Goal: Task Accomplishment & Management: Manage account settings

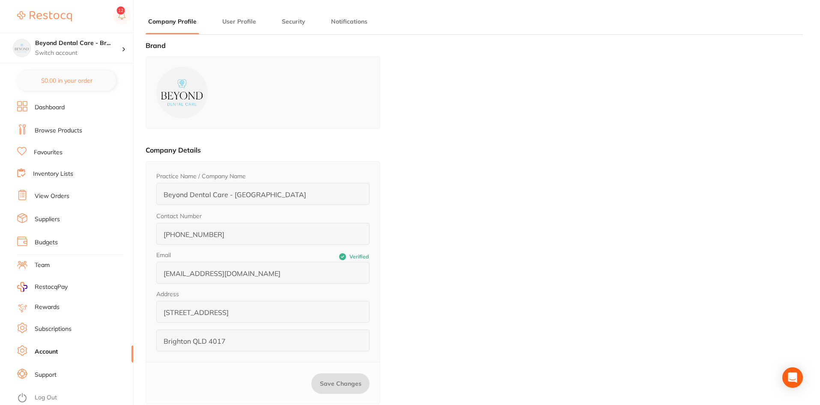
click at [52, 131] on link "Browse Products" at bounding box center [59, 130] width 48 height 9
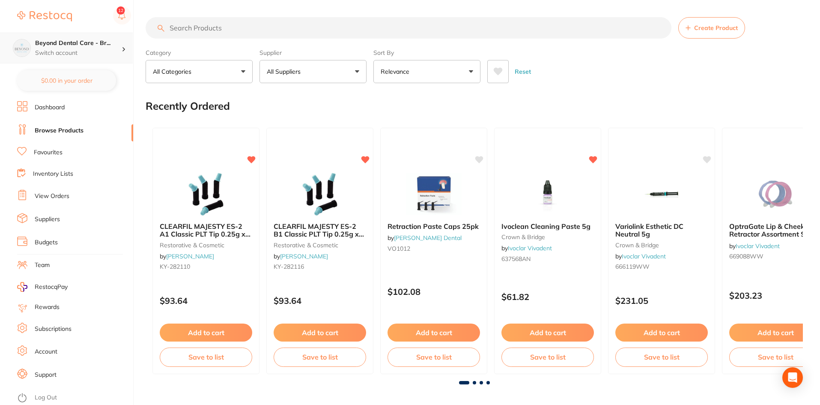
click at [92, 40] on h4 "Beyond Dental Care - Br..." at bounding box center [78, 43] width 86 height 9
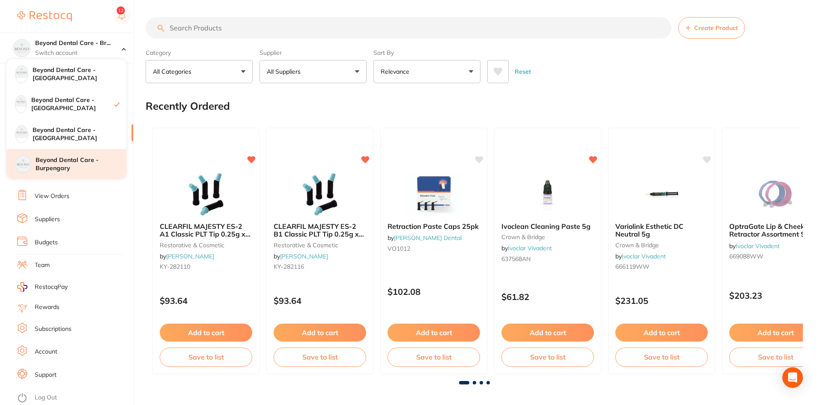
click at [62, 162] on h4 "Beyond Dental Care - Burpengary" at bounding box center [81, 164] width 91 height 17
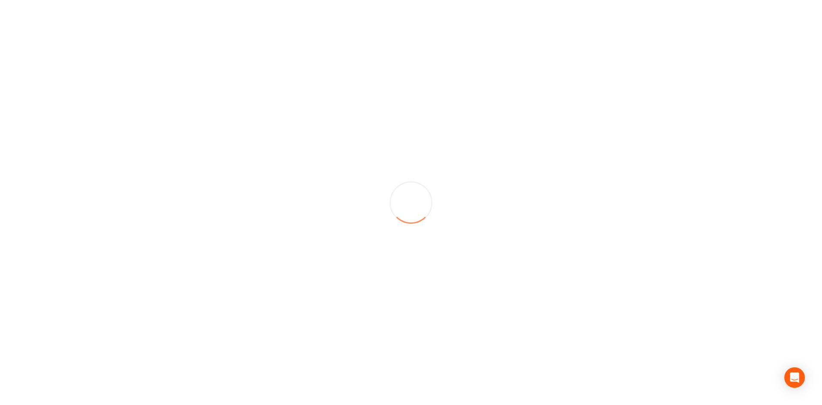
click at [195, 28] on div at bounding box center [411, 202] width 822 height 405
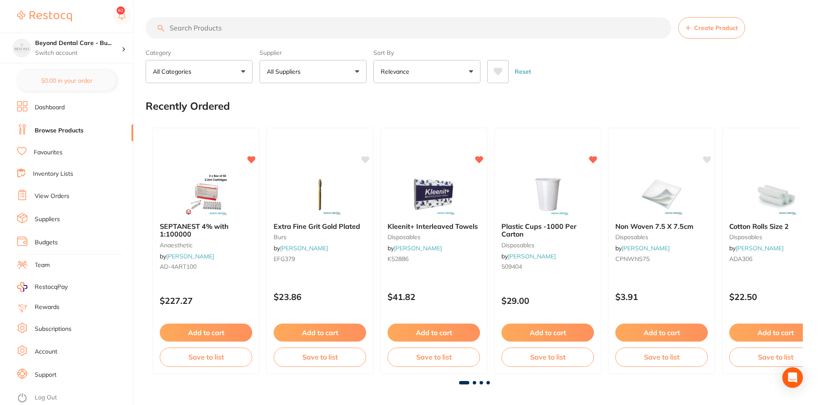
click at [252, 27] on input "search" at bounding box center [409, 27] width 526 height 21
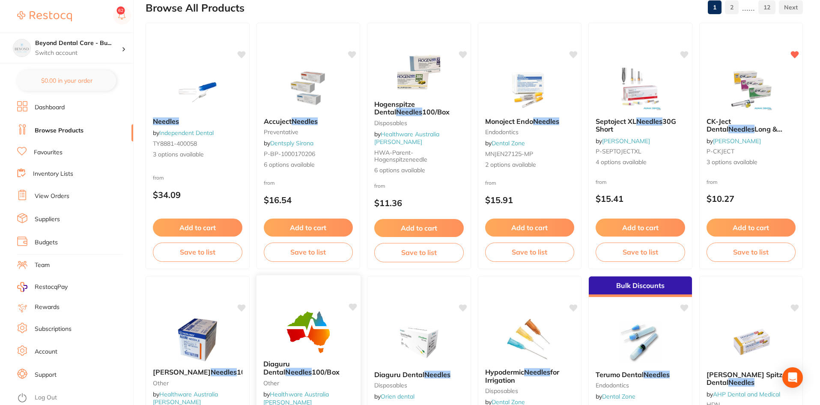
scroll to position [128, 0]
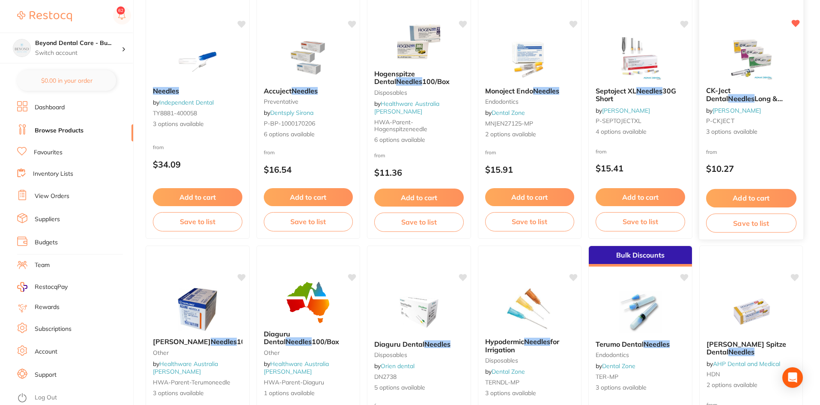
click at [745, 152] on div "from $10.27" at bounding box center [751, 162] width 104 height 31
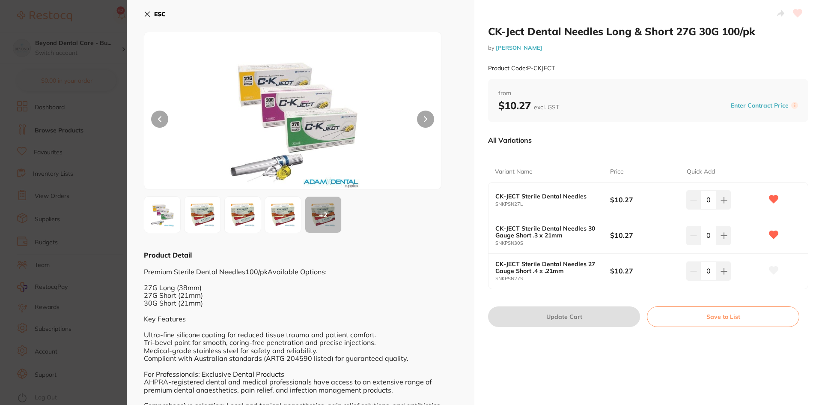
click at [516, 197] on b "CK-JECT Sterile Dental Needles" at bounding box center [546, 196] width 103 height 7
click at [509, 204] on small "SNKPSN27L" at bounding box center [552, 204] width 115 height 6
click at [523, 203] on small "SNKPSN27L" at bounding box center [552, 204] width 115 height 6
click at [532, 187] on div "CK-JECT Sterile Dental Needles SNKPSN27L $10.27 0" at bounding box center [648, 200] width 319 height 36
click at [172, 216] on img at bounding box center [162, 214] width 31 height 31
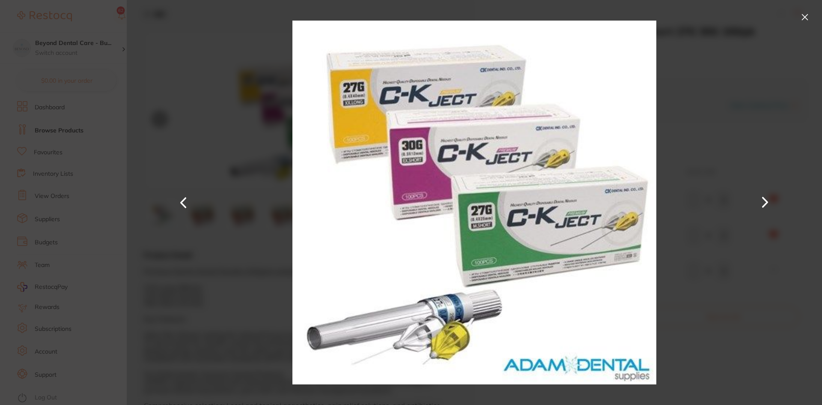
click at [214, 187] on div at bounding box center [474, 202] width 695 height 405
click at [806, 15] on button at bounding box center [805, 17] width 14 height 14
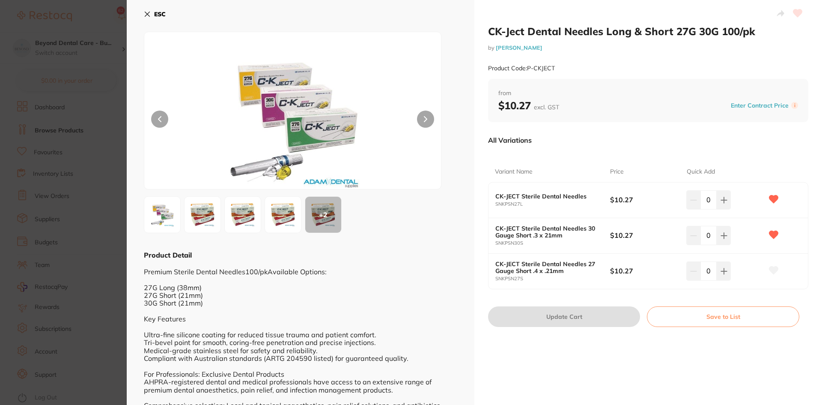
click at [774, 199] on icon at bounding box center [773, 199] width 9 height 8
click at [779, 197] on button at bounding box center [773, 199] width 21 height 21
click at [152, 15] on button "ESC" at bounding box center [155, 14] width 22 height 15
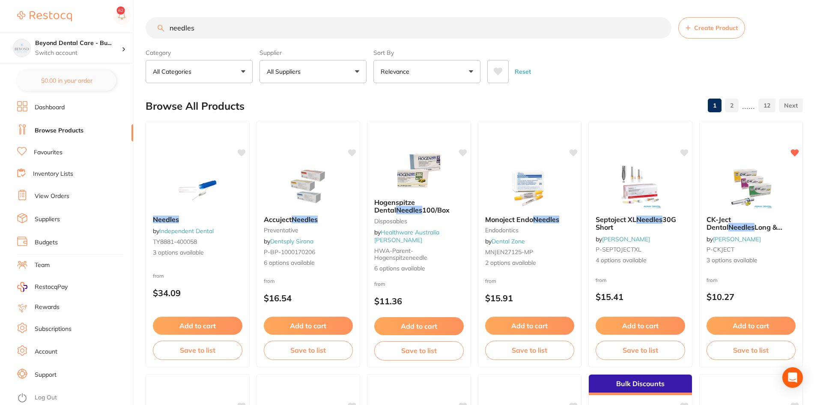
drag, startPoint x: 203, startPoint y: 27, endPoint x: 184, endPoint y: 33, distance: 19.8
click at [184, 33] on input "needles" at bounding box center [409, 27] width 526 height 21
type input "n"
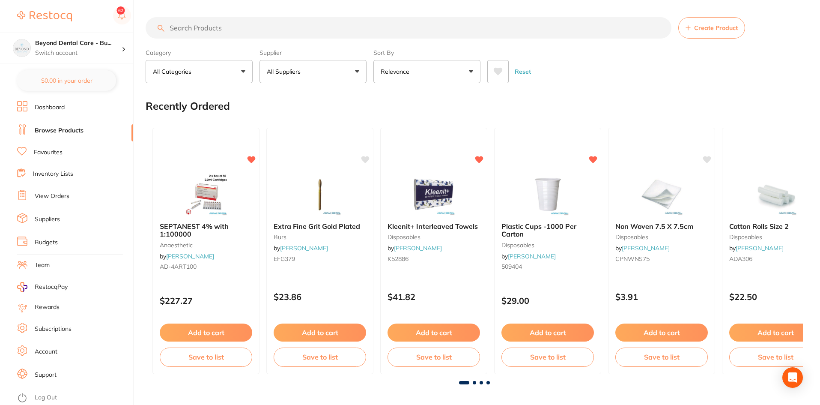
click at [213, 30] on input "search" at bounding box center [409, 27] width 526 height 21
click at [301, 33] on input "search" at bounding box center [409, 27] width 526 height 21
type input "needle"
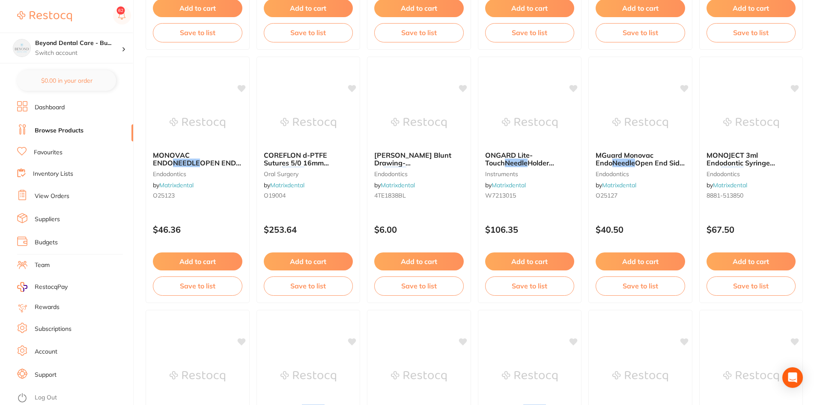
scroll to position [1841, 0]
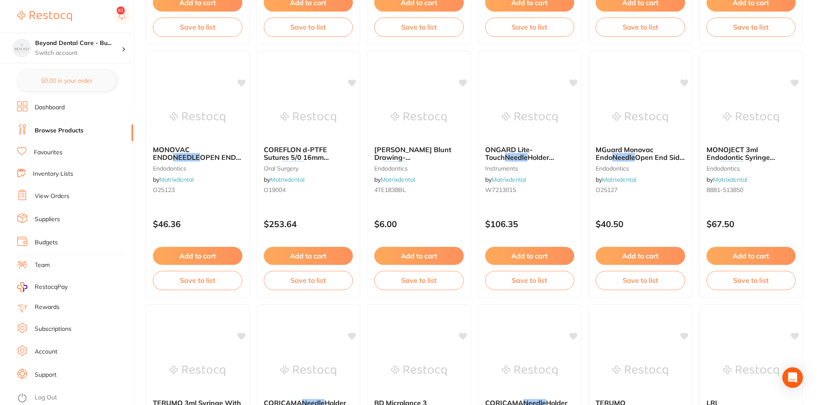
click at [31, 151] on li "Favourites" at bounding box center [75, 152] width 116 height 11
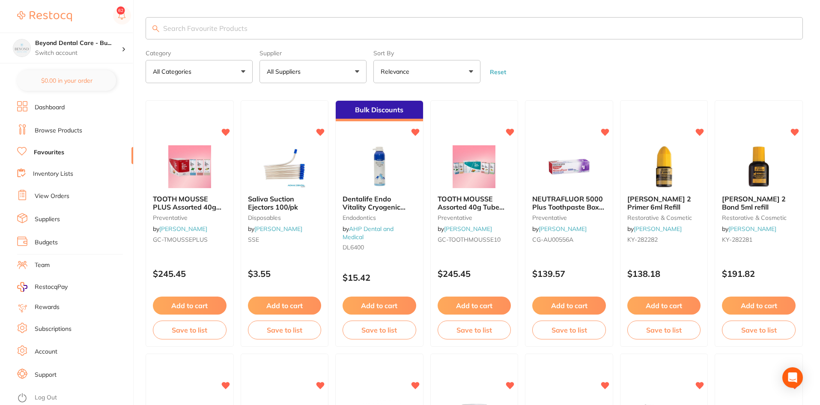
click at [327, 30] on input "search" at bounding box center [474, 28] width 657 height 22
type input "needle"
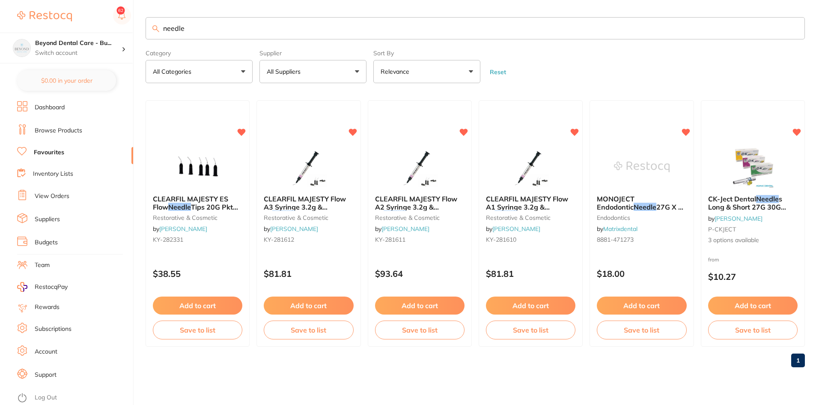
click at [775, 178] on img at bounding box center [753, 166] width 56 height 43
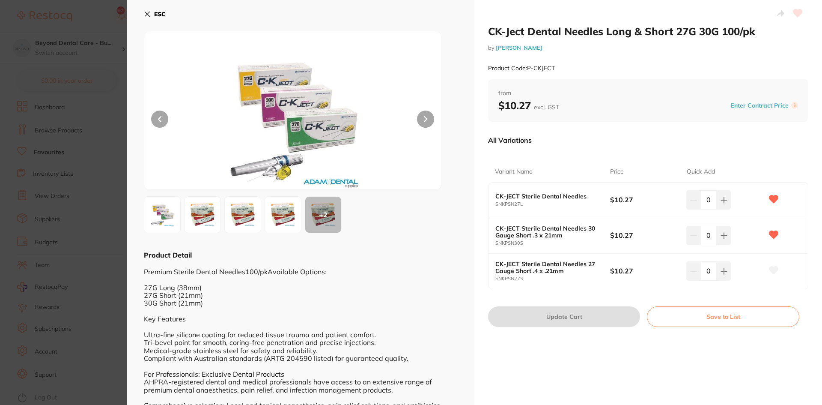
drag, startPoint x: 148, startPoint y: 11, endPoint x: 144, endPoint y: 14, distance: 4.6
click at [148, 11] on icon at bounding box center [147, 14] width 7 height 7
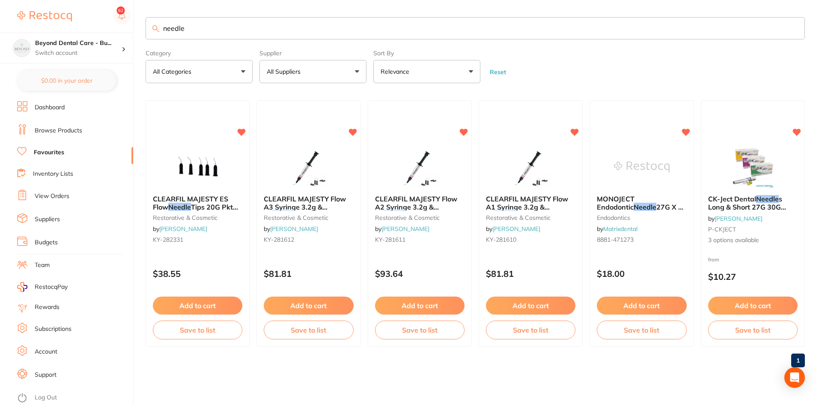
click at [30, 133] on li "Browse Products" at bounding box center [75, 130] width 116 height 13
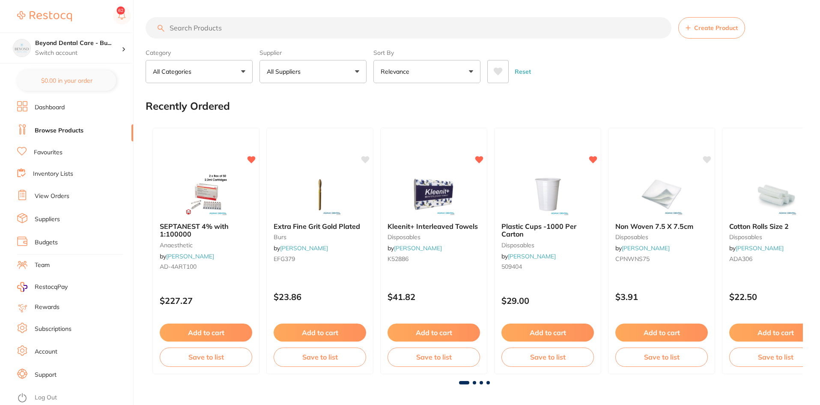
click at [50, 154] on link "Favourites" at bounding box center [48, 152] width 29 height 9
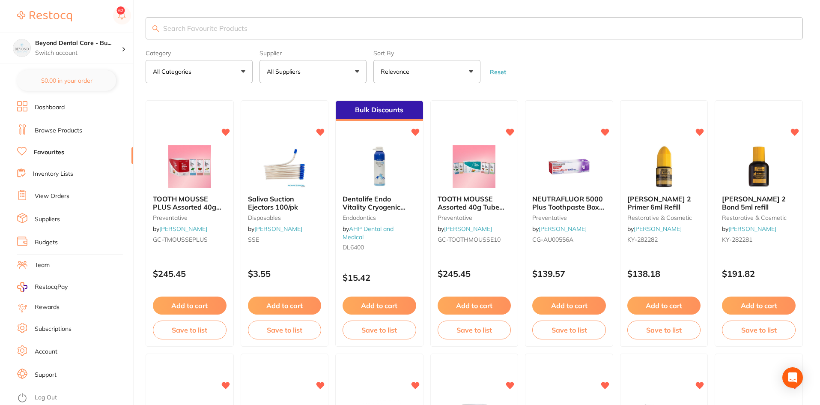
click at [372, 23] on input "search" at bounding box center [474, 28] width 657 height 22
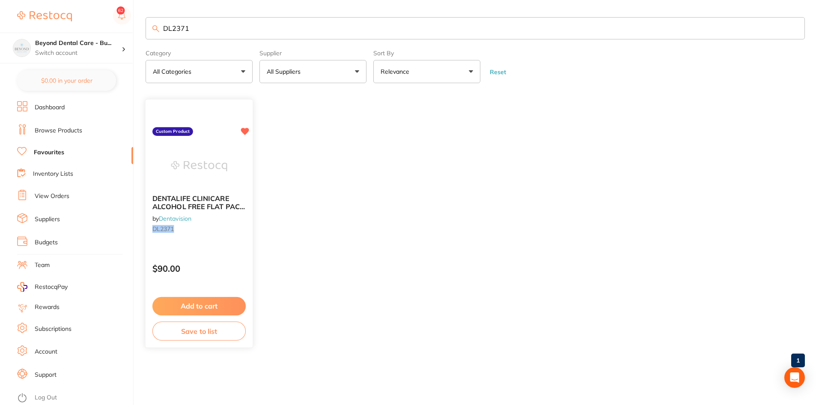
type input "DL2371"
click at [205, 334] on button "Save to list" at bounding box center [198, 330] width 93 height 19
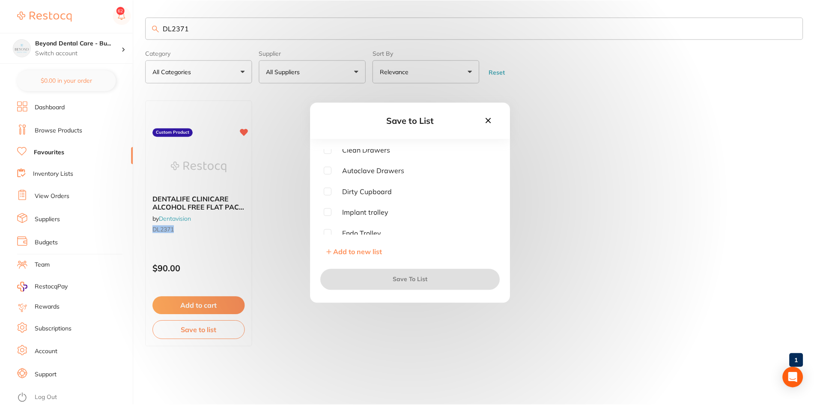
scroll to position [43, 0]
click at [328, 170] on input "checkbox" at bounding box center [329, 172] width 8 height 8
checkbox input "true"
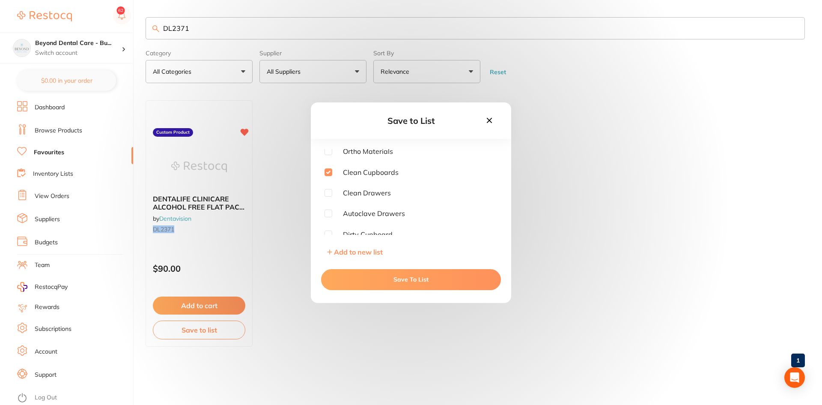
click at [392, 271] on button "Save To List" at bounding box center [411, 279] width 180 height 21
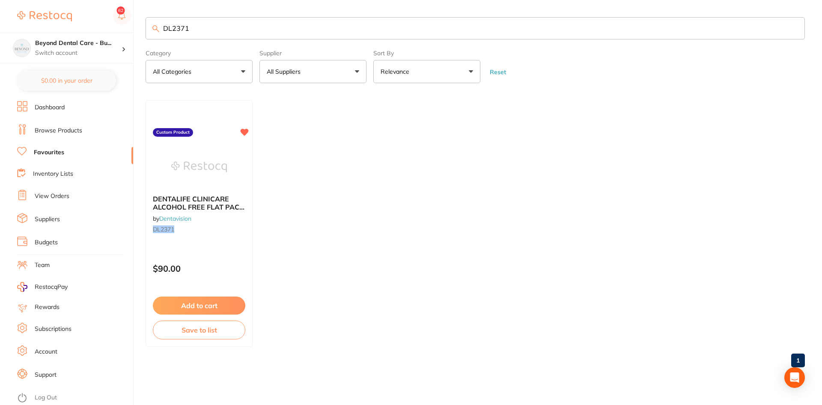
click at [49, 174] on link "Inventory Lists" at bounding box center [53, 174] width 40 height 9
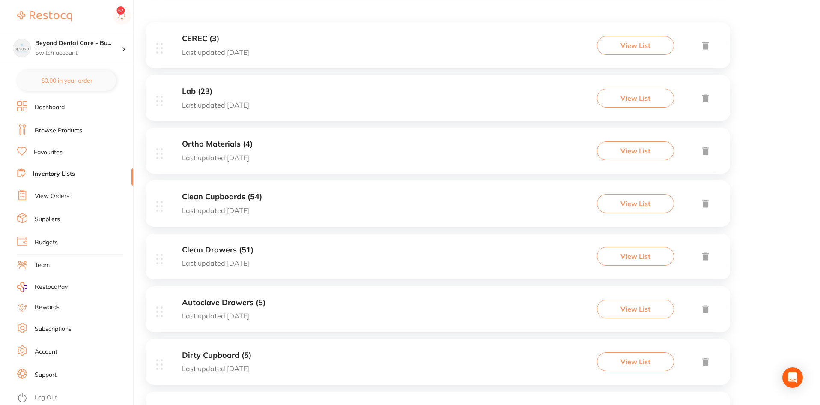
scroll to position [171, 0]
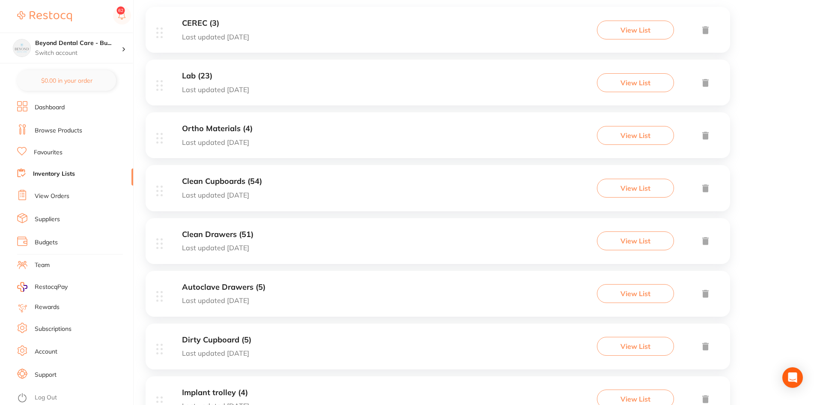
click at [252, 195] on p "Last updated today" at bounding box center [222, 195] width 80 height 8
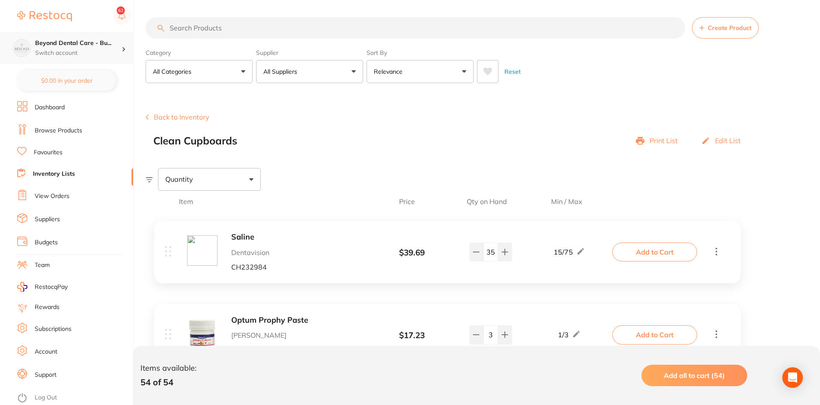
click at [69, 37] on div "Beyond Dental Care - Bu... Switch account" at bounding box center [66, 48] width 133 height 31
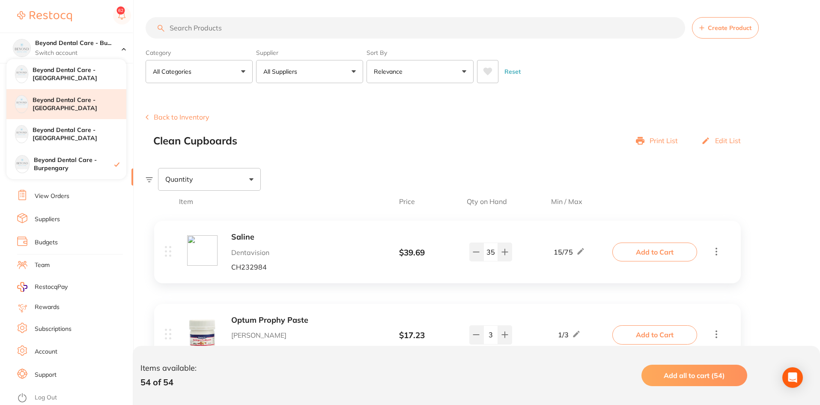
click at [83, 118] on div "Beyond Dental Care - [GEOGRAPHIC_DATA]" at bounding box center [66, 104] width 120 height 30
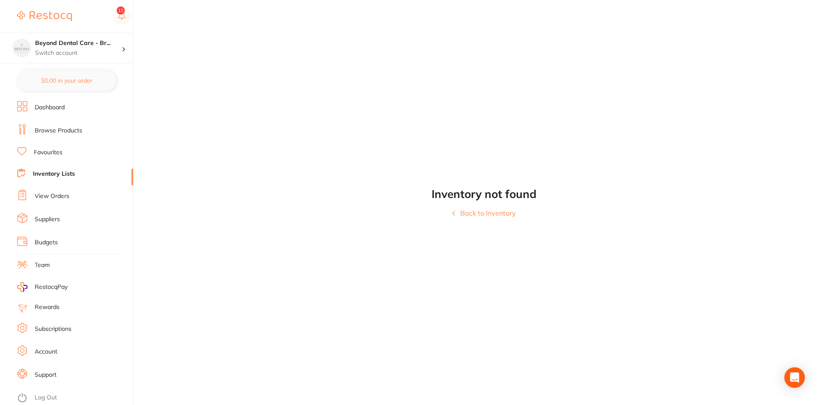
click at [69, 174] on link "Inventory Lists" at bounding box center [54, 174] width 42 height 9
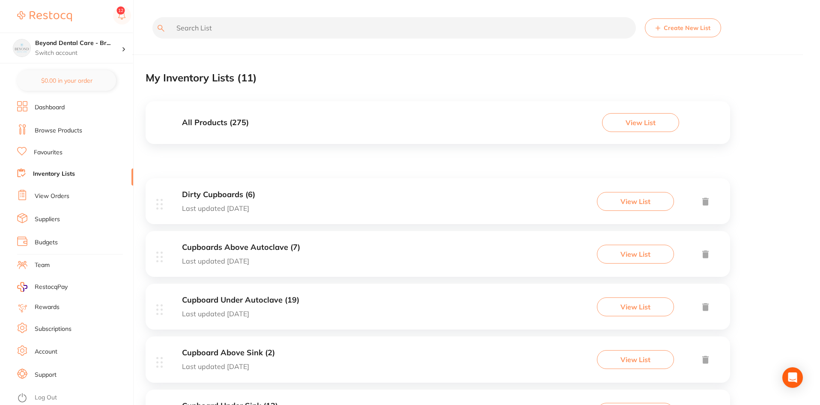
click at [48, 154] on link "Favourites" at bounding box center [48, 152] width 29 height 9
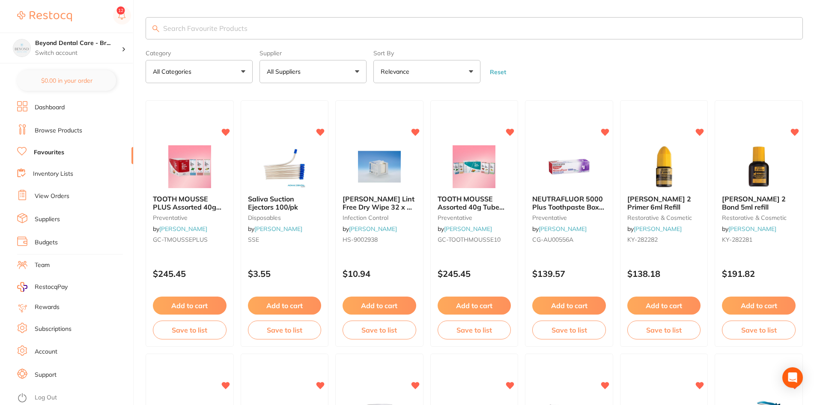
click at [256, 38] on input "search" at bounding box center [474, 28] width 657 height 22
paste input "099801323518"
type input "099801323518"
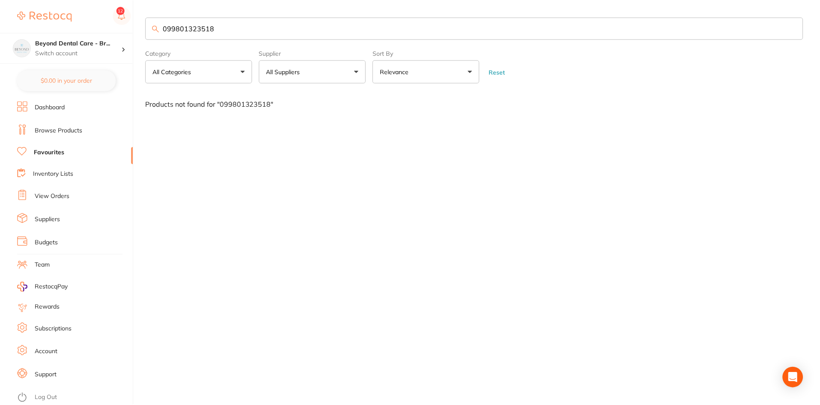
scroll to position [0, 0]
drag, startPoint x: 244, startPoint y: 33, endPoint x: 140, endPoint y: 30, distance: 104.5
click at [144, 35] on div "$0.00 Beyond Dental Care - Br... Switch account Beyond Dental Care - Sandstone …" at bounding box center [411, 202] width 822 height 405
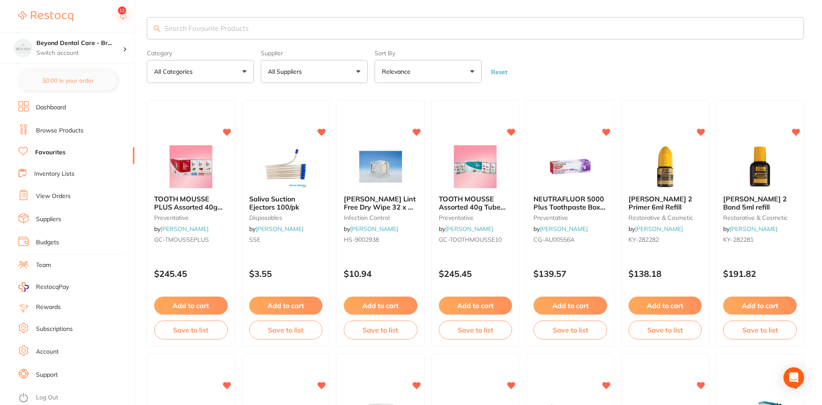
scroll to position [0, 0]
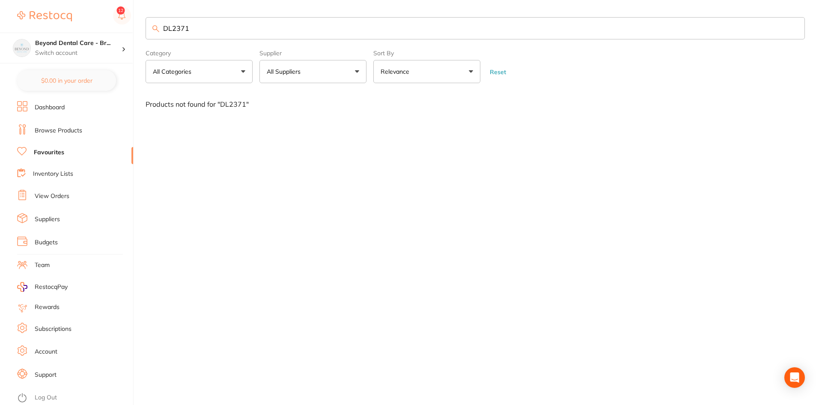
type input "DL2371"
click at [47, 131] on link "Browse Products" at bounding box center [59, 130] width 48 height 9
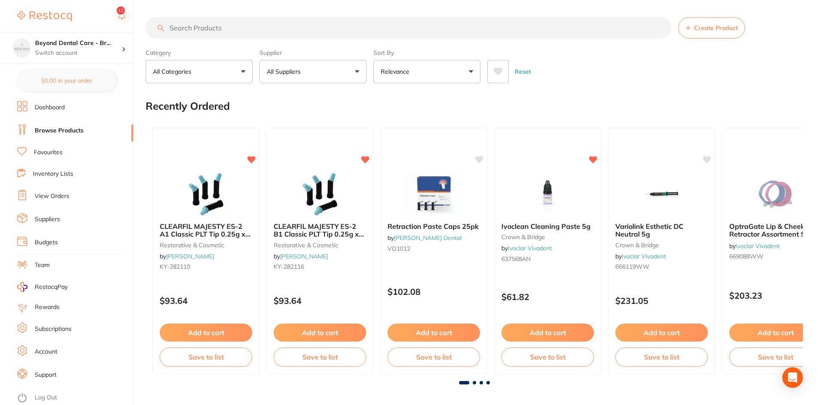
click at [189, 28] on input "search" at bounding box center [409, 27] width 526 height 21
click at [191, 28] on input "search" at bounding box center [409, 27] width 526 height 21
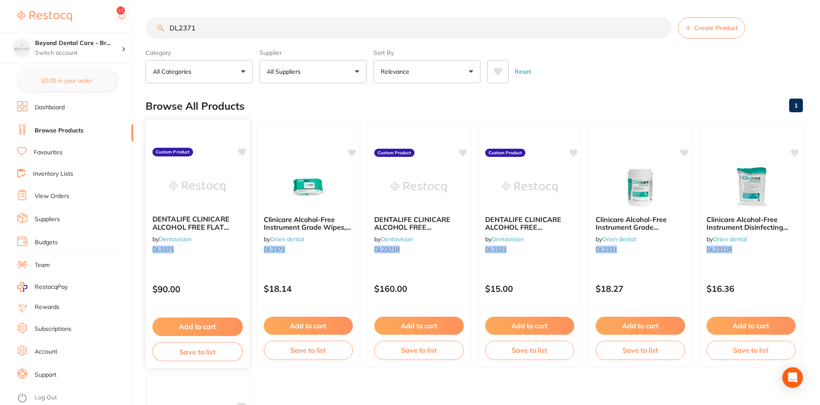
type input "DL2371"
click at [178, 217] on span "DENTALIFE CLINICARE ALCOHOL FREE FLAT PACK (6 X 200)" at bounding box center [190, 227] width 77 height 24
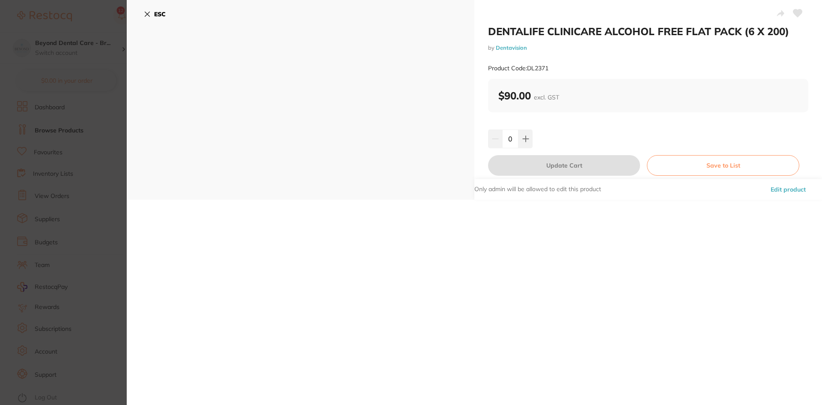
click at [146, 16] on icon at bounding box center [147, 14] width 7 height 7
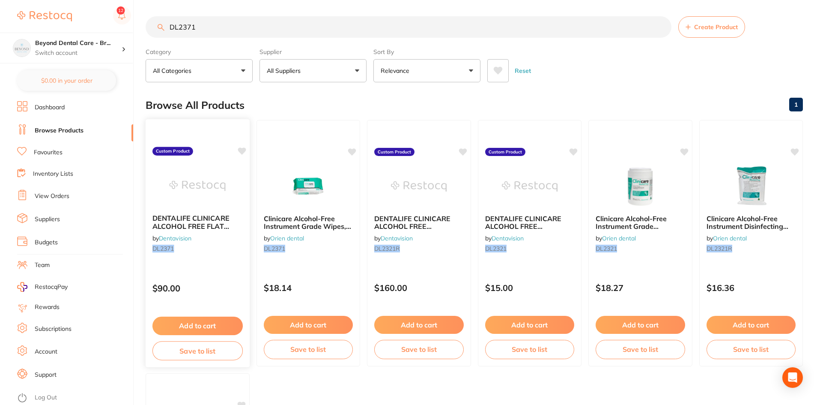
click at [170, 352] on button "Save to list" at bounding box center [197, 350] width 90 height 19
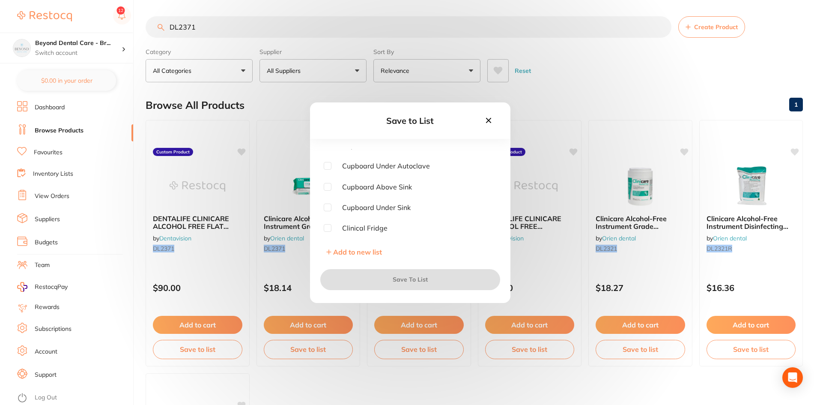
scroll to position [43, 0]
click at [328, 173] on input "checkbox" at bounding box center [328, 172] width 8 height 8
checkbox input "true"
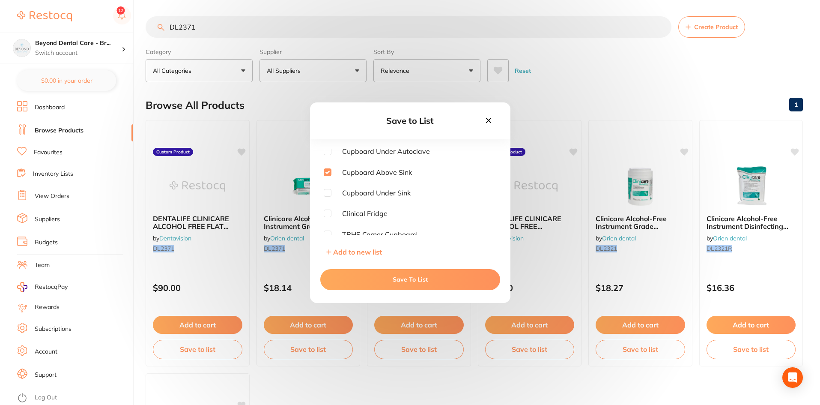
click at [395, 278] on button "Save To List" at bounding box center [410, 279] width 180 height 21
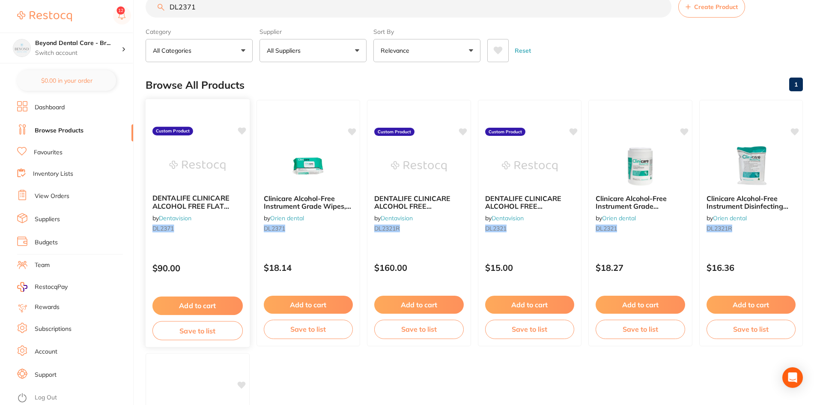
scroll to position [0, 0]
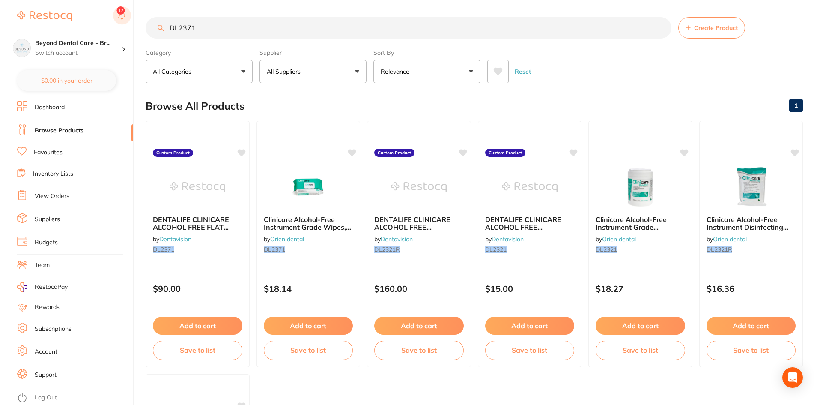
drag, startPoint x: 164, startPoint y: 25, endPoint x: 124, endPoint y: 24, distance: 39.8
click at [124, 24] on div "$0.00 Beyond Dental Care - Br... Switch account Beyond Dental Care - Sandstone …" at bounding box center [410, 202] width 820 height 405
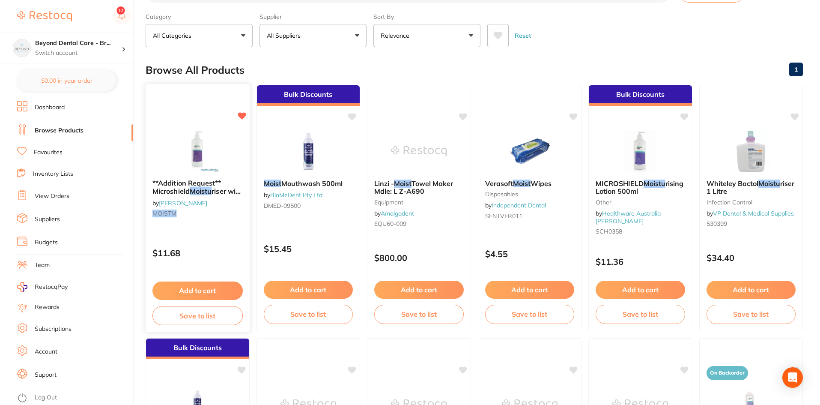
scroll to position [86, 0]
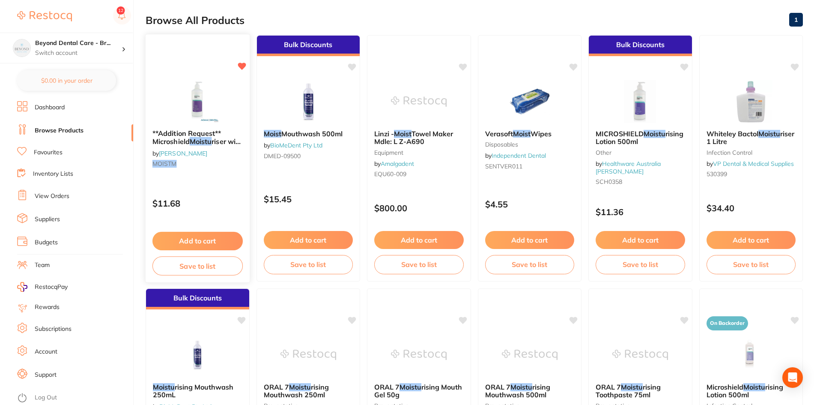
type input "MOISTM"
click at [191, 264] on button "Save to list" at bounding box center [197, 265] width 90 height 19
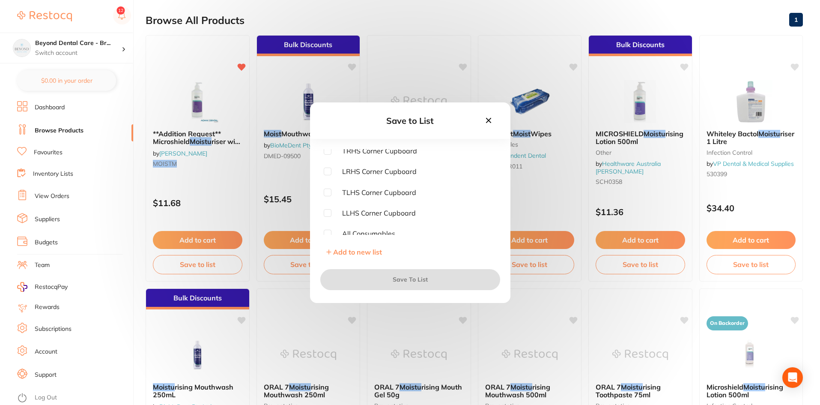
scroll to position [128, 0]
click at [328, 170] on input "checkbox" at bounding box center [328, 169] width 8 height 8
checkbox input "true"
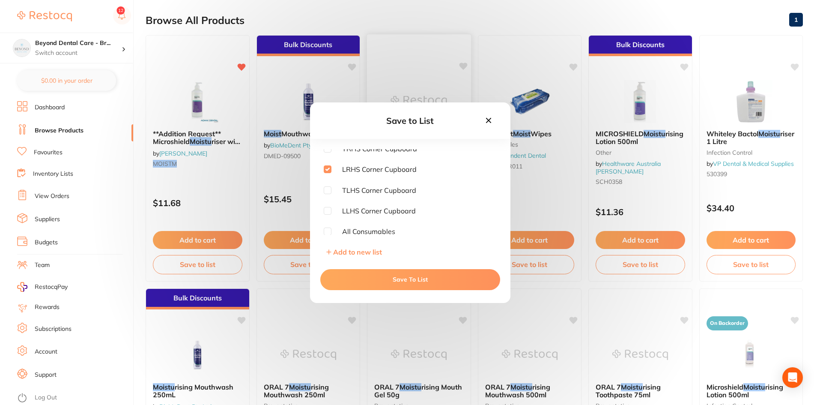
click at [389, 280] on button "Save To List" at bounding box center [410, 279] width 180 height 21
